Goal: Task Accomplishment & Management: Use online tool/utility

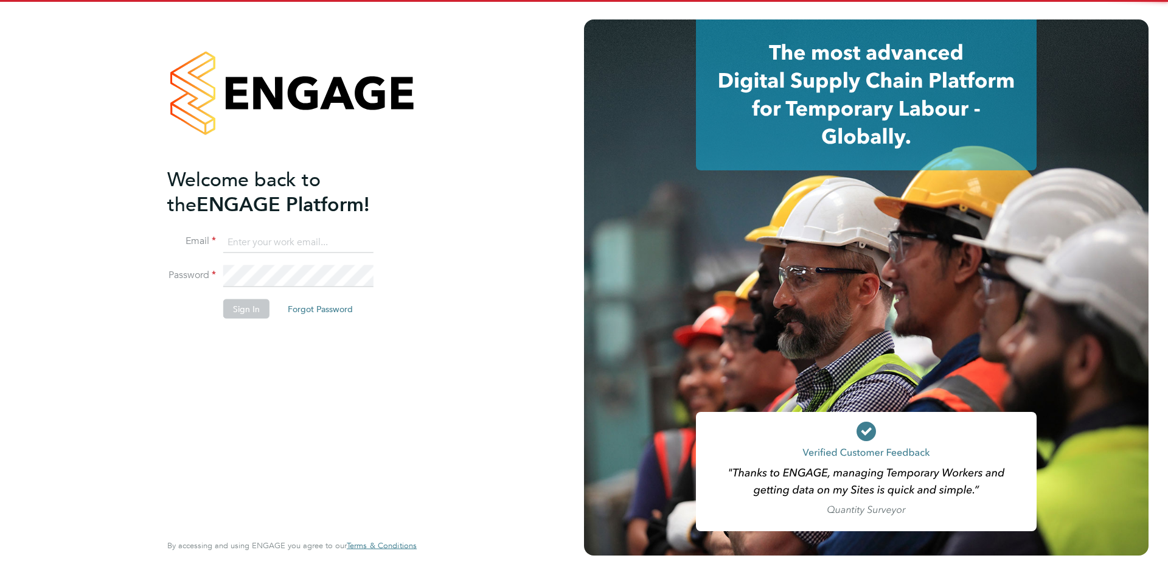
click at [335, 244] on input at bounding box center [298, 242] width 150 height 22
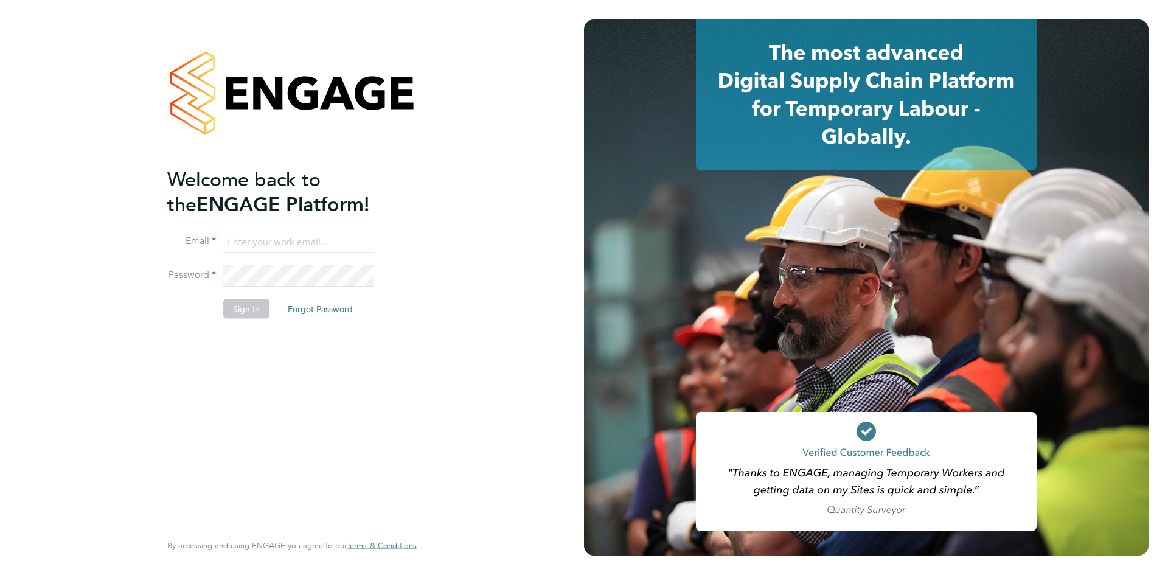
type input "Rhiarna.Devares@bcuk.co.uk"
click at [232, 324] on li "Sign In Forgot Password" at bounding box center [285, 315] width 237 height 32
click at [237, 314] on button "Sign In" at bounding box center [246, 308] width 46 height 19
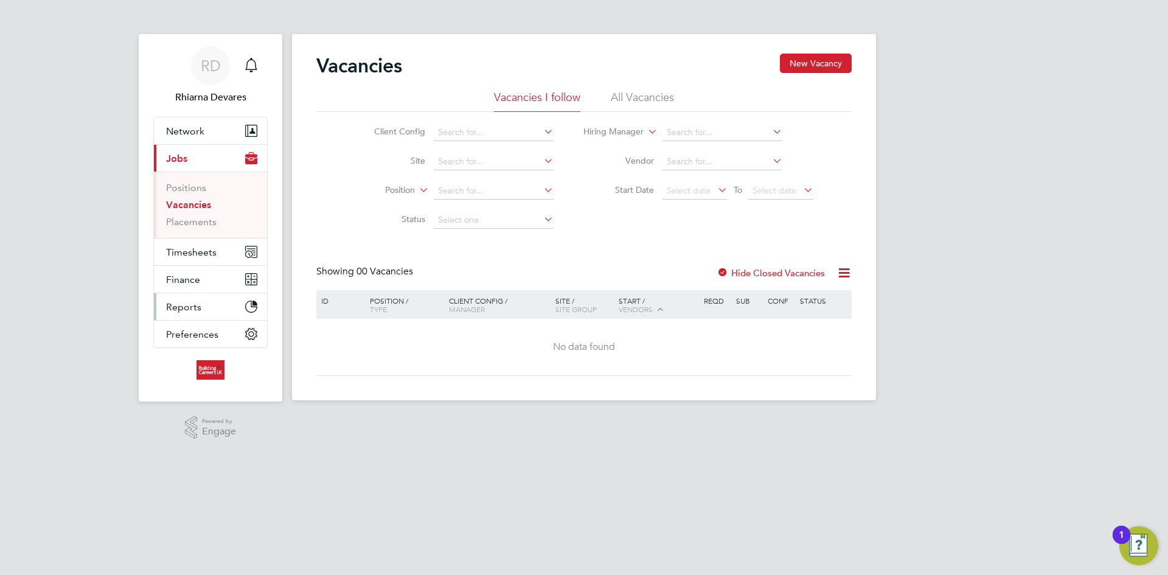
click at [186, 303] on span "Reports" at bounding box center [183, 307] width 35 height 12
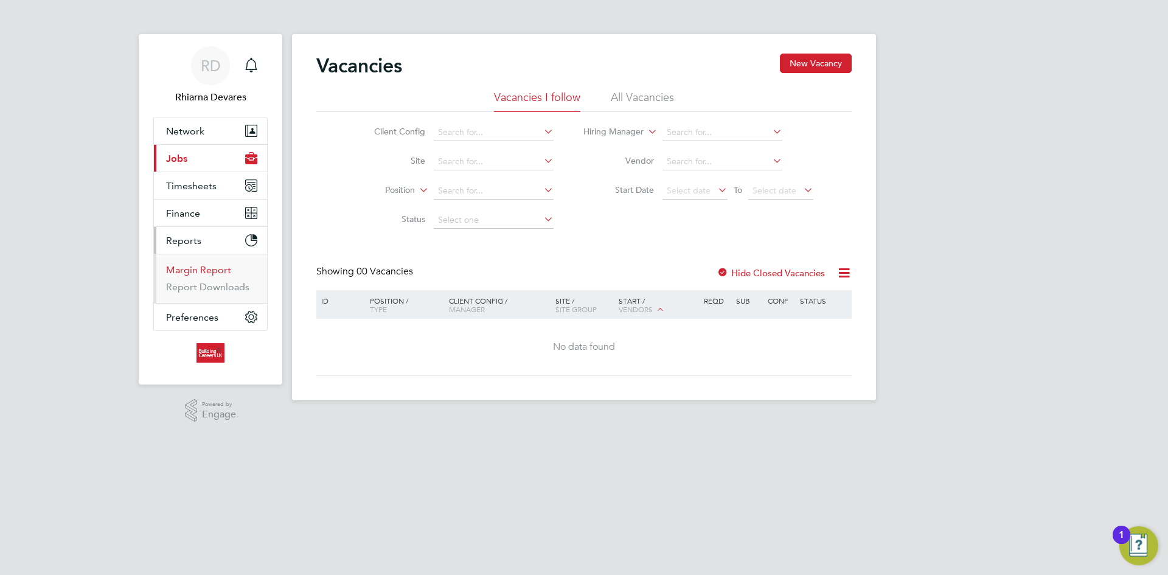
click at [197, 266] on link "Margin Report" at bounding box center [198, 270] width 65 height 12
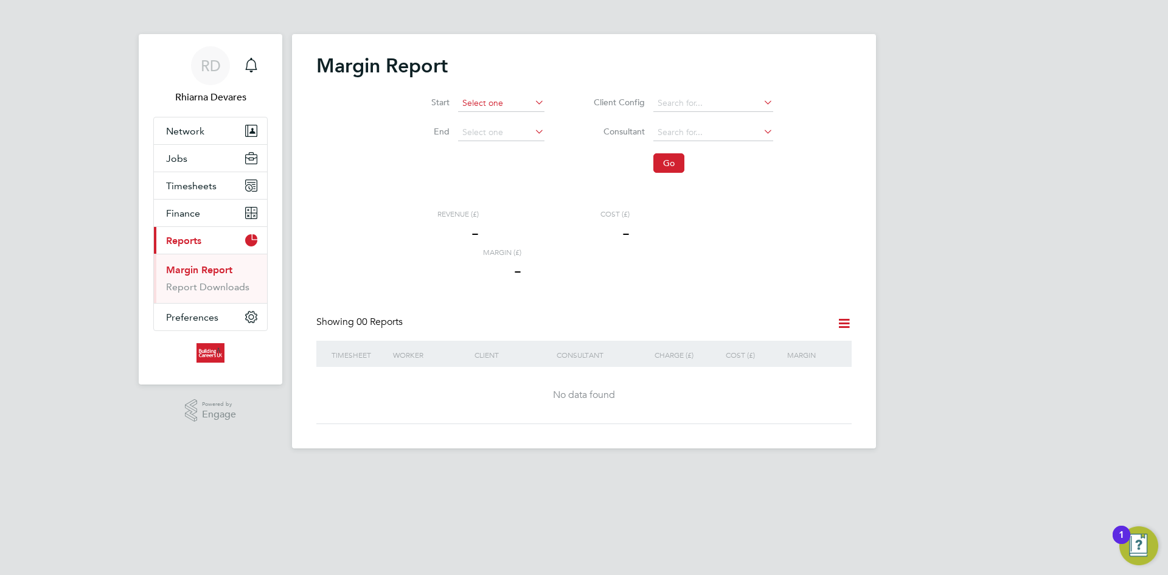
click at [487, 100] on input at bounding box center [501, 103] width 86 height 17
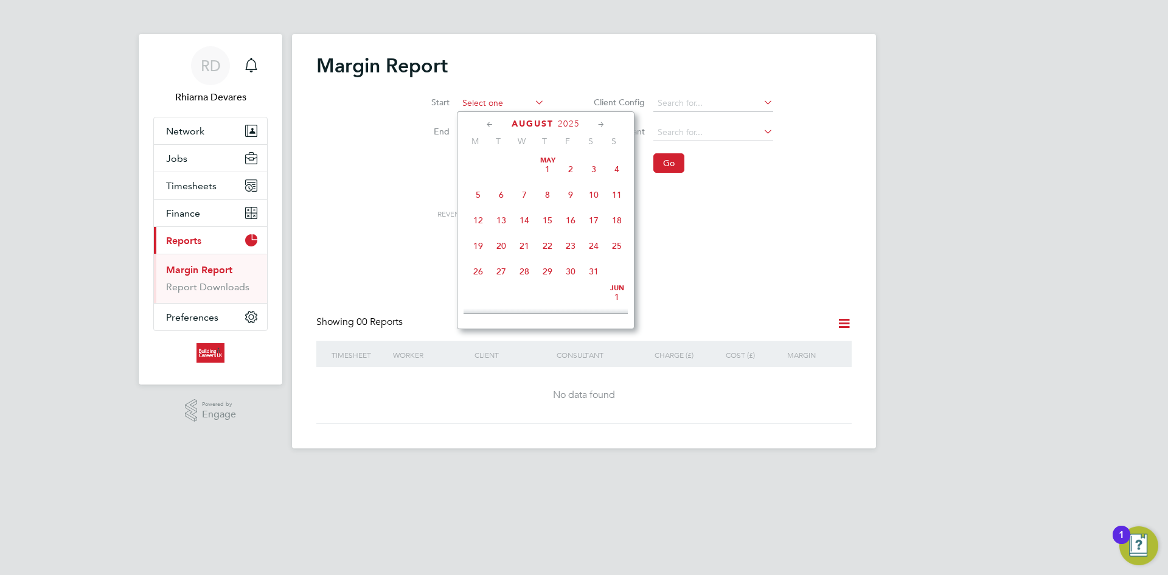
scroll to position [474, 0]
click at [476, 218] on span "25" at bounding box center [478, 207] width 23 height 23
type input "[DATE]"
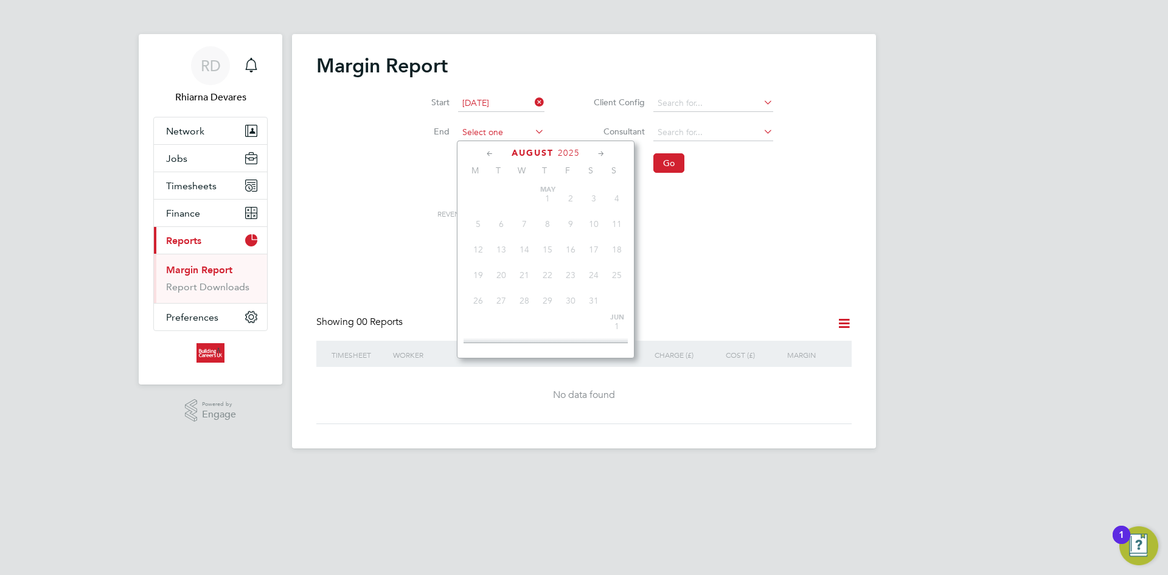
click at [477, 133] on input at bounding box center [501, 132] width 86 height 17
click at [614, 248] on span "31" at bounding box center [616, 237] width 23 height 23
type input "[DATE]"
click at [659, 163] on button "Go" at bounding box center [668, 162] width 31 height 19
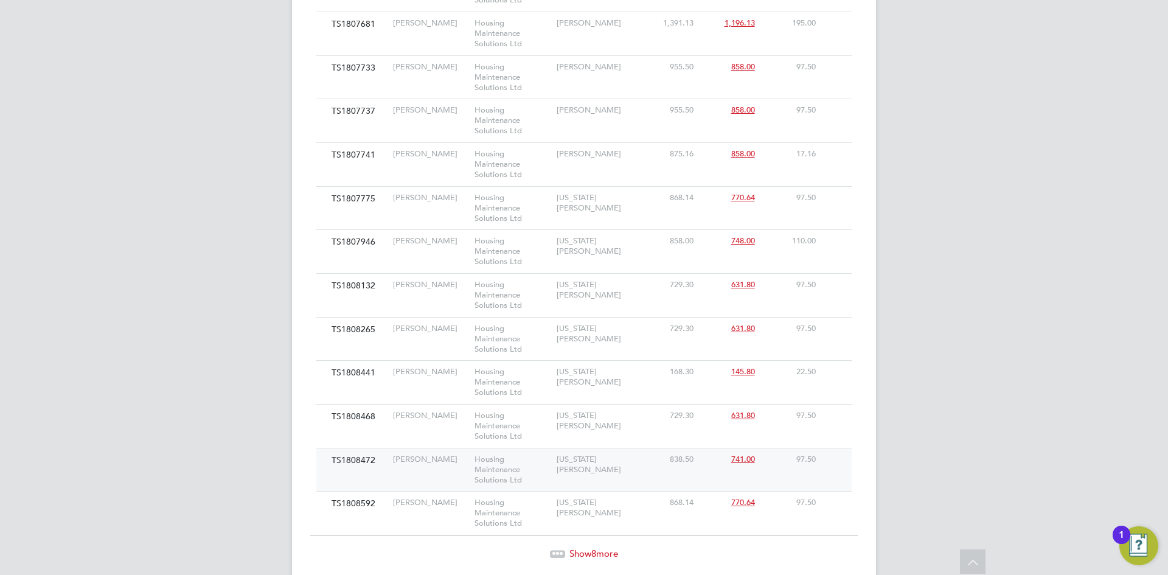
scroll to position [1180, 0]
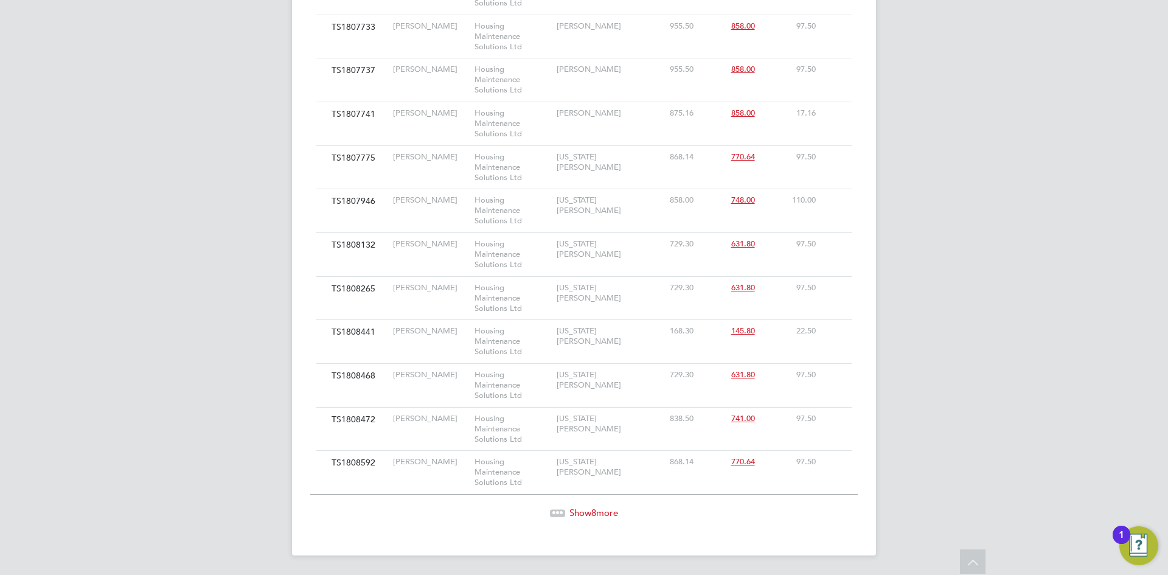
drag, startPoint x: 604, startPoint y: 513, endPoint x: 614, endPoint y: 514, distance: 9.8
click at [605, 513] on span "Show 8 more" at bounding box center [593, 513] width 49 height 12
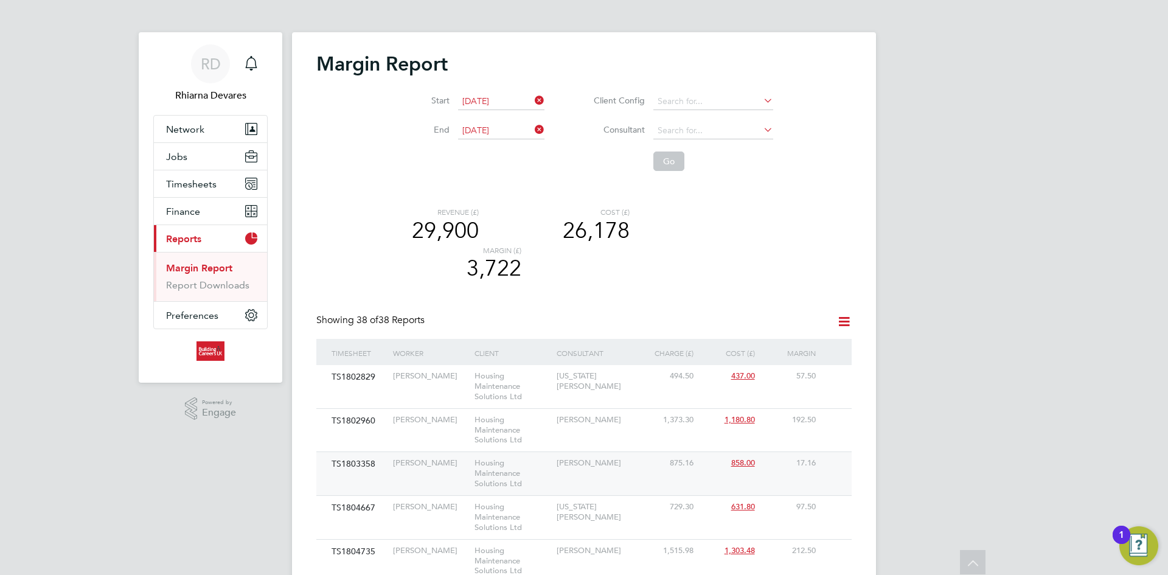
scroll to position [0, 0]
click at [843, 324] on icon at bounding box center [843, 323] width 15 height 15
click at [804, 350] on li "Download report" at bounding box center [807, 352] width 83 height 17
click at [532, 100] on icon at bounding box center [532, 102] width 0 height 17
click at [532, 131] on icon at bounding box center [532, 131] width 0 height 17
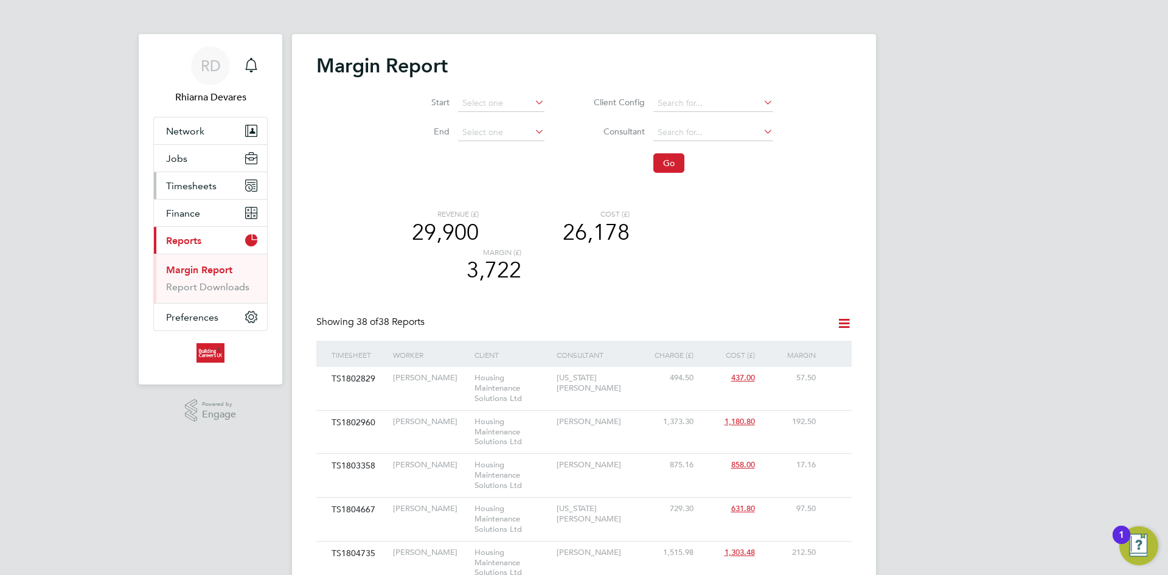
click at [181, 183] on span "Timesheets" at bounding box center [191, 186] width 50 height 12
